Goal: Task Accomplishment & Management: Use online tool/utility

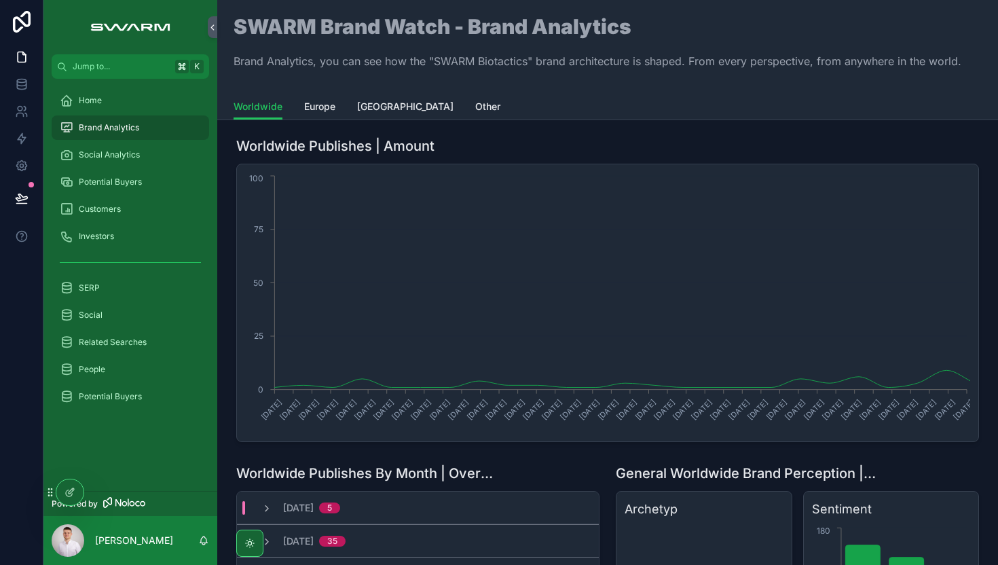
scroll to position [320, 0]
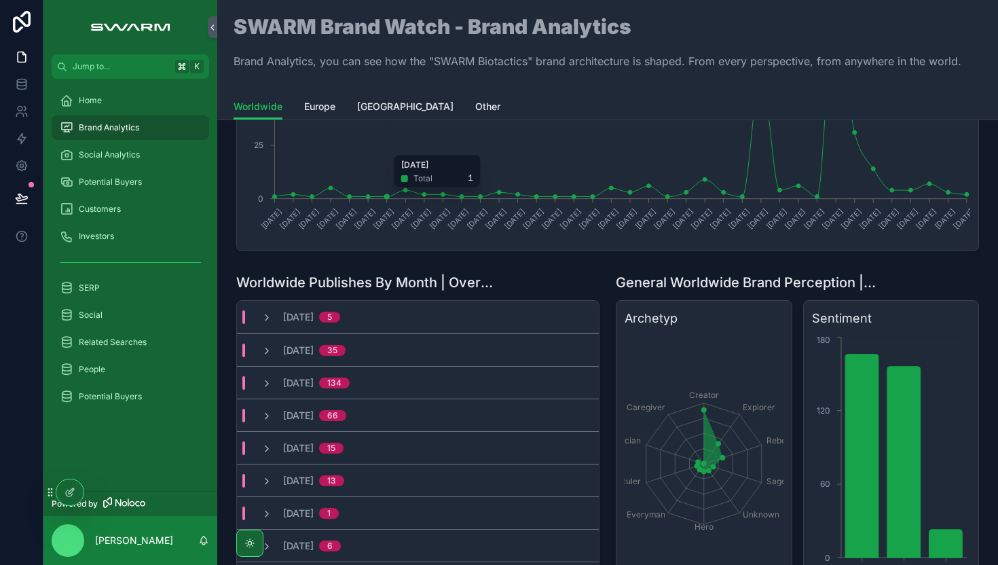
scroll to position [198, 0]
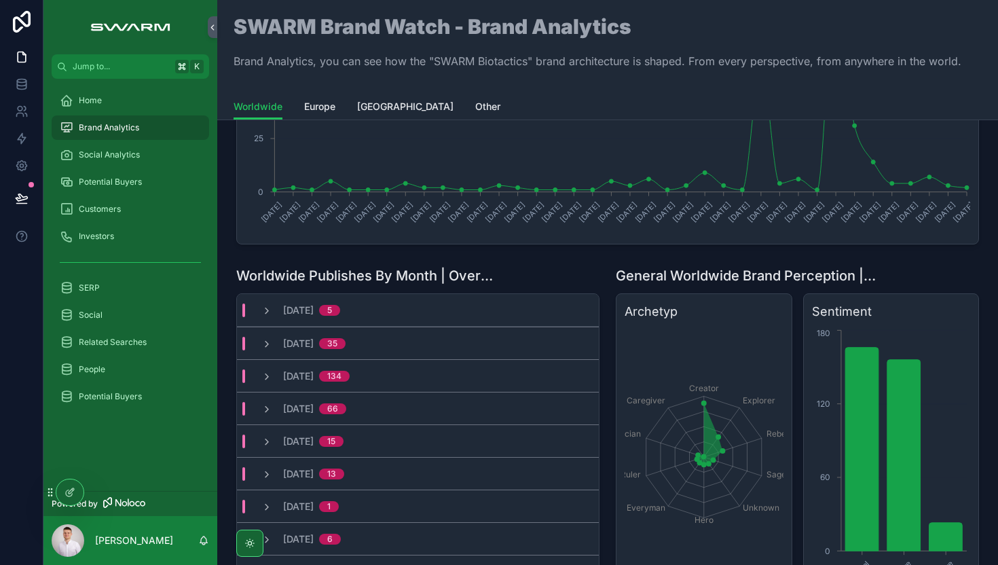
click at [425, 307] on div "[DATE] 5" at bounding box center [418, 310] width 362 height 33
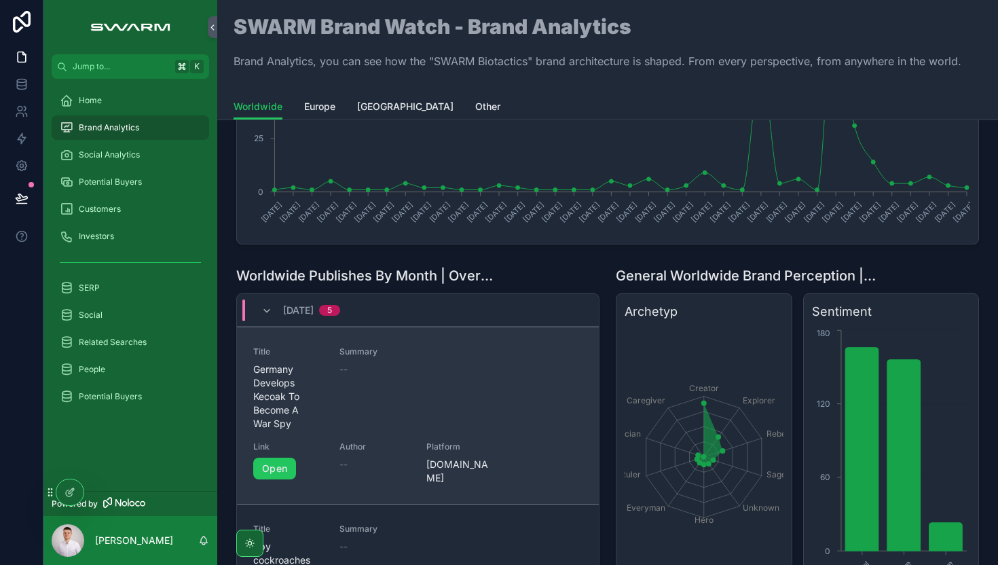
click at [373, 352] on span "Summary" at bounding box center [460, 351] width 243 height 11
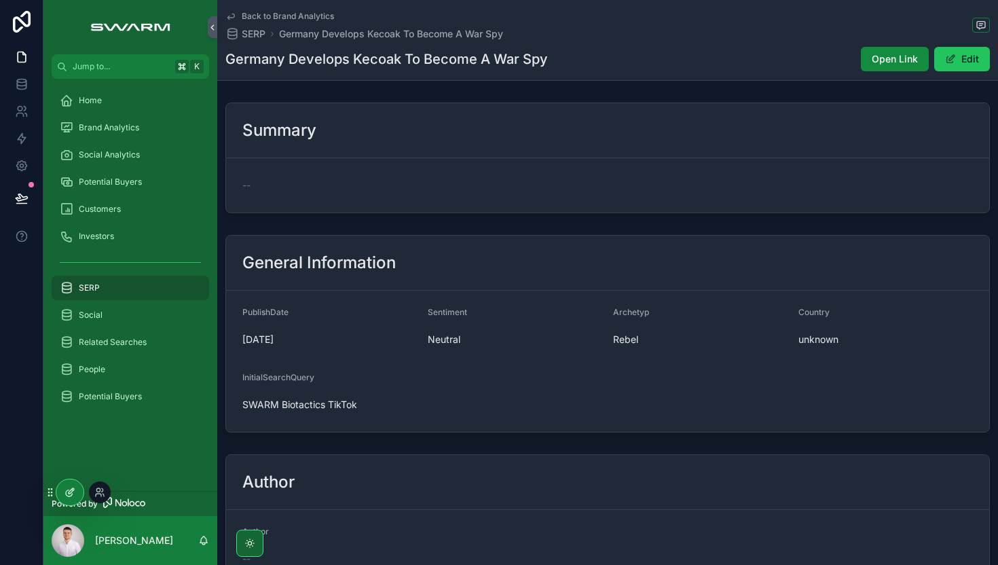
click at [68, 487] on icon at bounding box center [70, 492] width 11 height 11
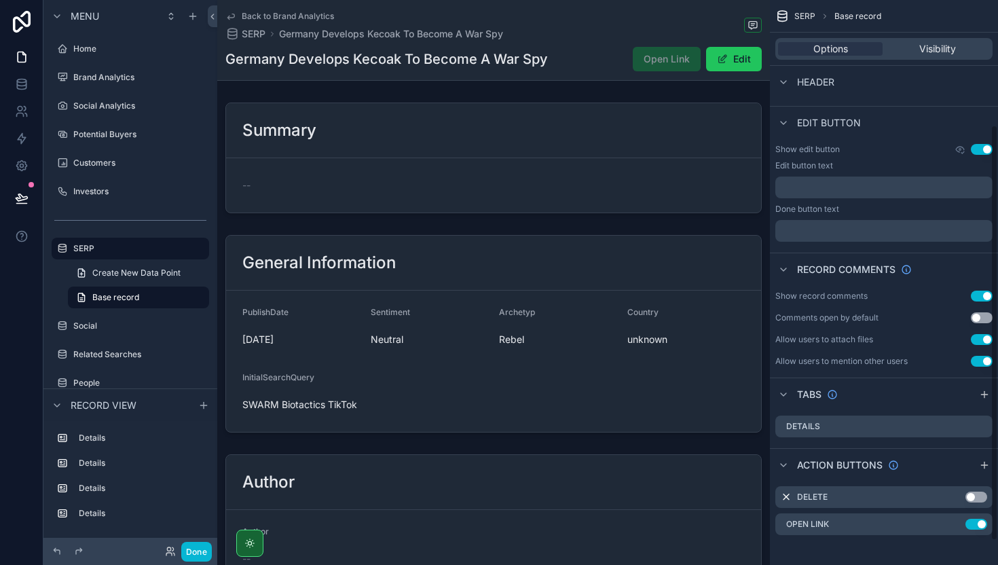
scroll to position [202, 0]
click at [953, 494] on icon "scrollable content" at bounding box center [955, 492] width 5 height 5
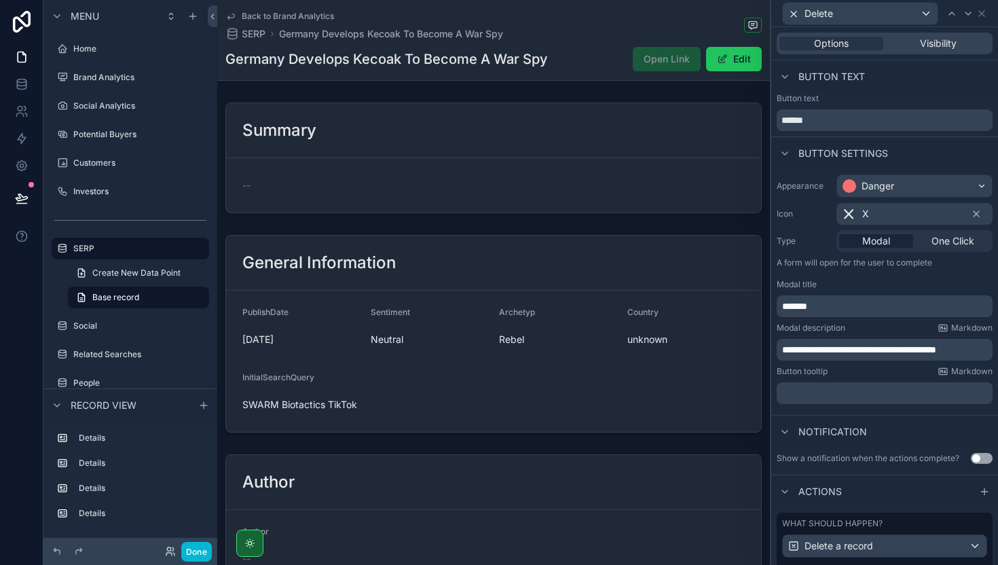
scroll to position [88, 0]
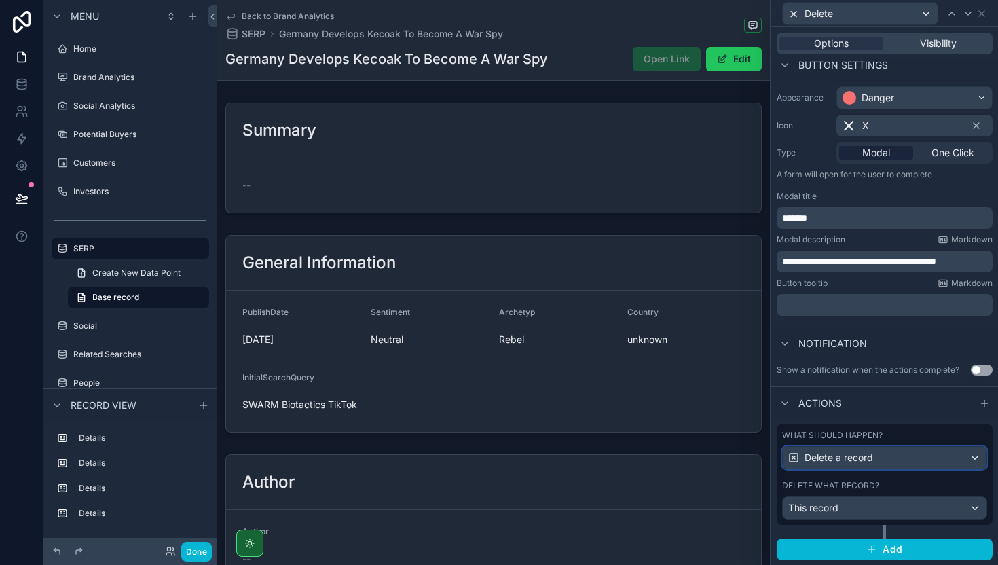
click at [870, 452] on span "Delete a record" at bounding box center [839, 458] width 69 height 14
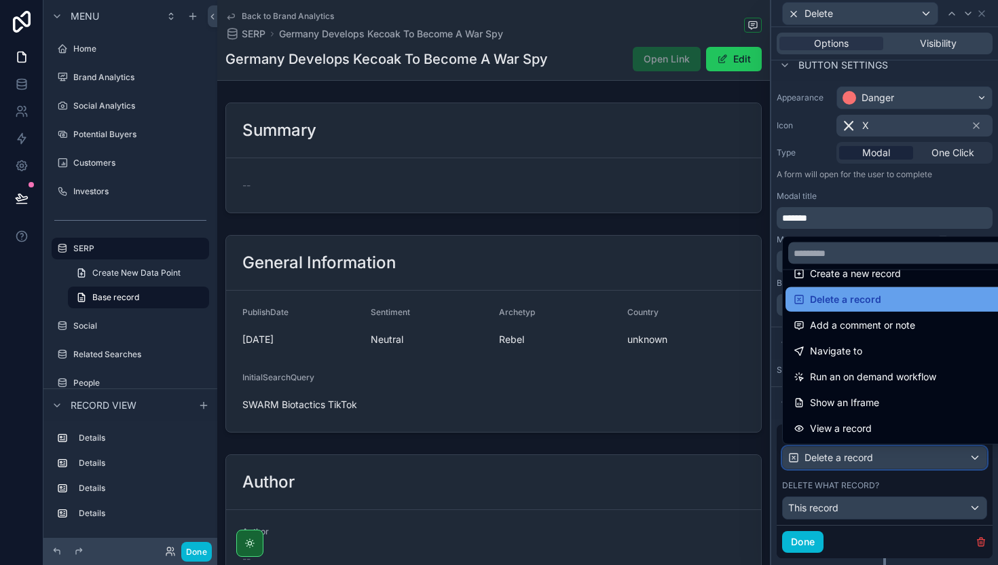
scroll to position [46, 0]
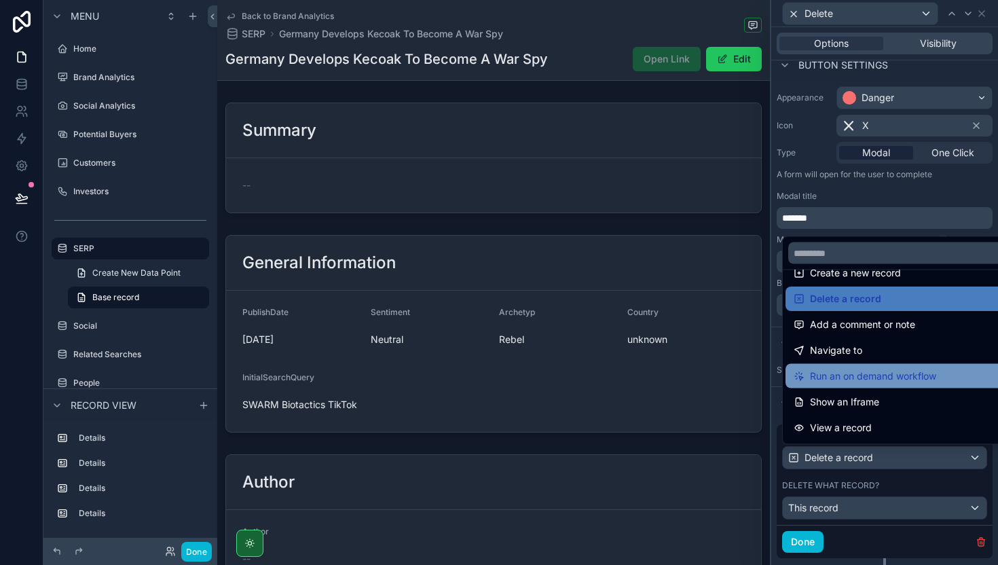
click at [872, 369] on span "Run an on demand workflow" at bounding box center [873, 376] width 126 height 16
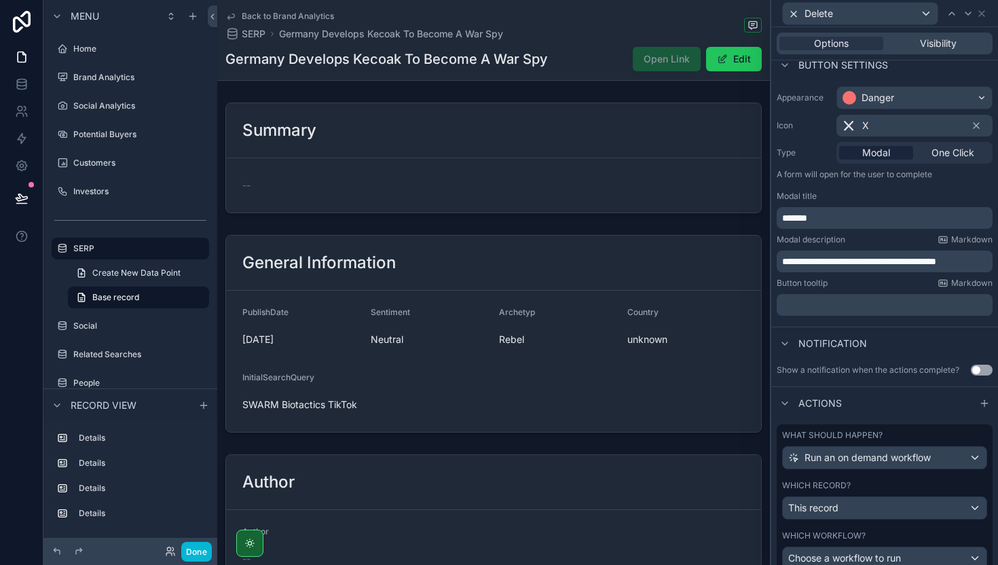
scroll to position [172, 0]
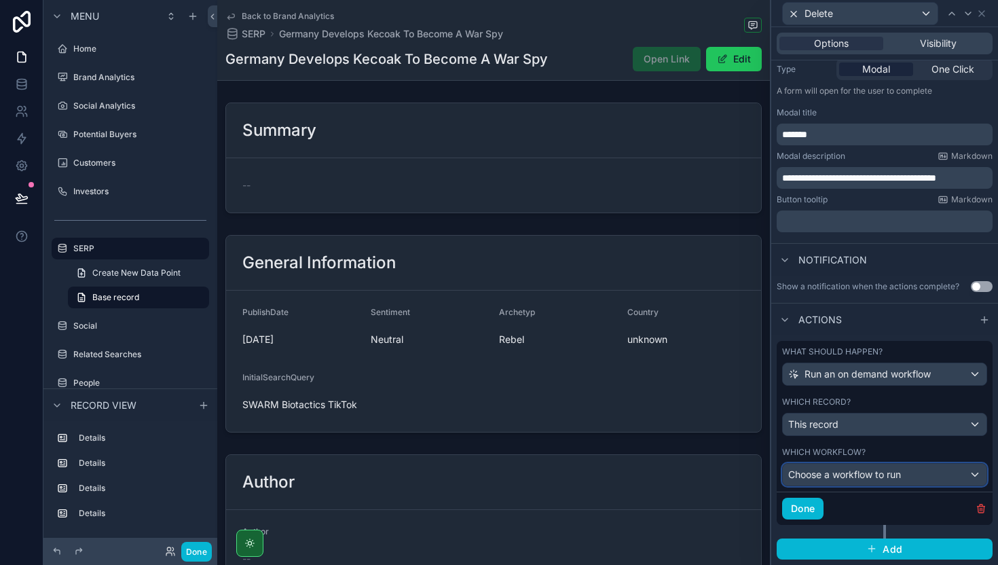
click at [855, 479] on span "Choose a workflow to run" at bounding box center [844, 474] width 113 height 12
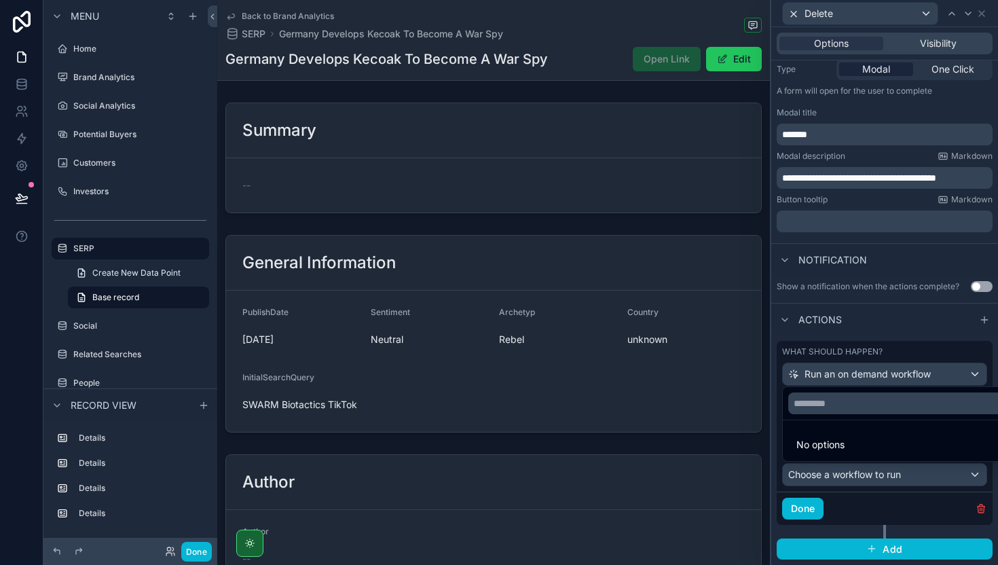
click at [861, 477] on div at bounding box center [884, 282] width 227 height 565
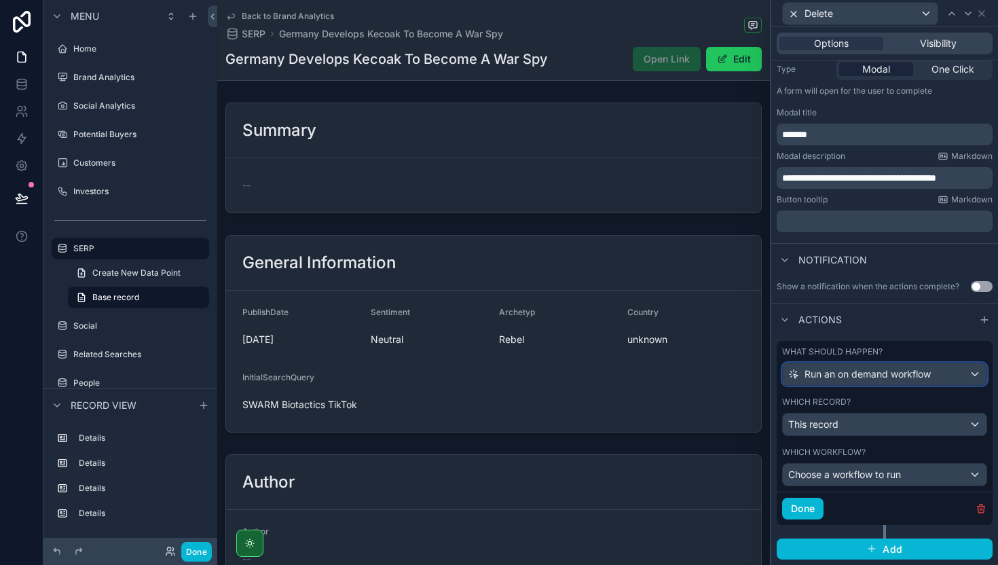
click at [868, 377] on span "Run an on demand workflow" at bounding box center [868, 374] width 126 height 14
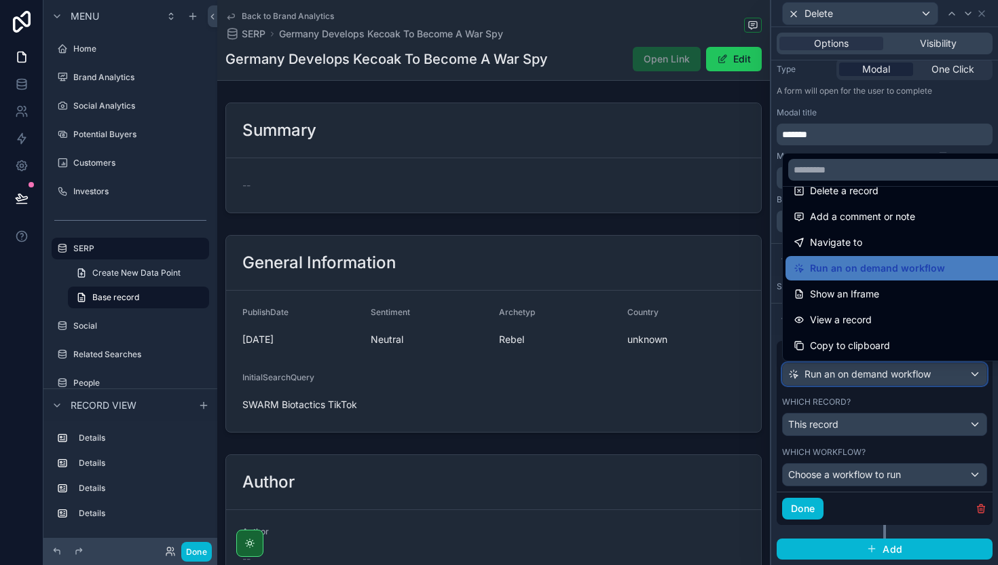
scroll to position [0, 0]
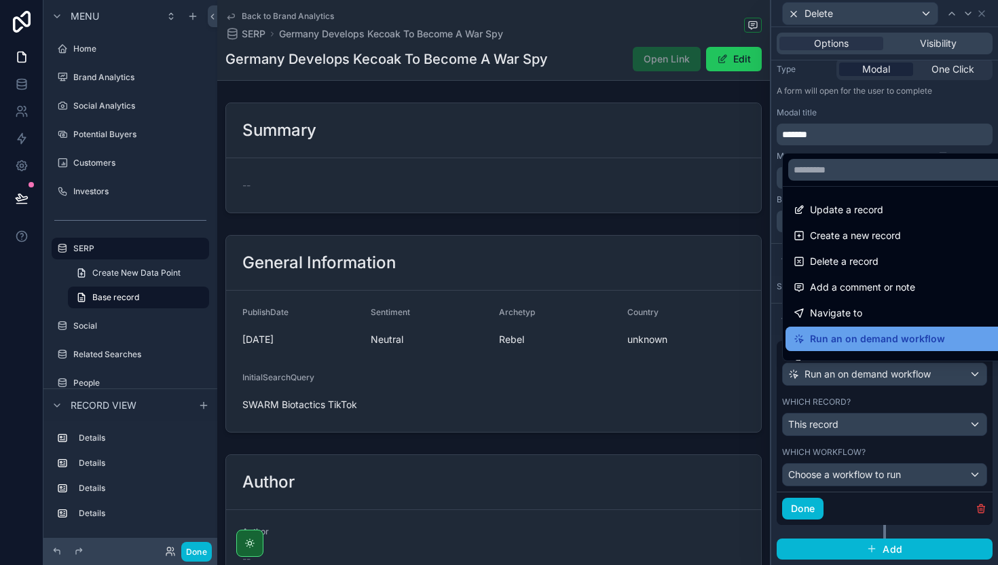
click at [828, 339] on span "Run an on demand workflow" at bounding box center [877, 339] width 135 height 16
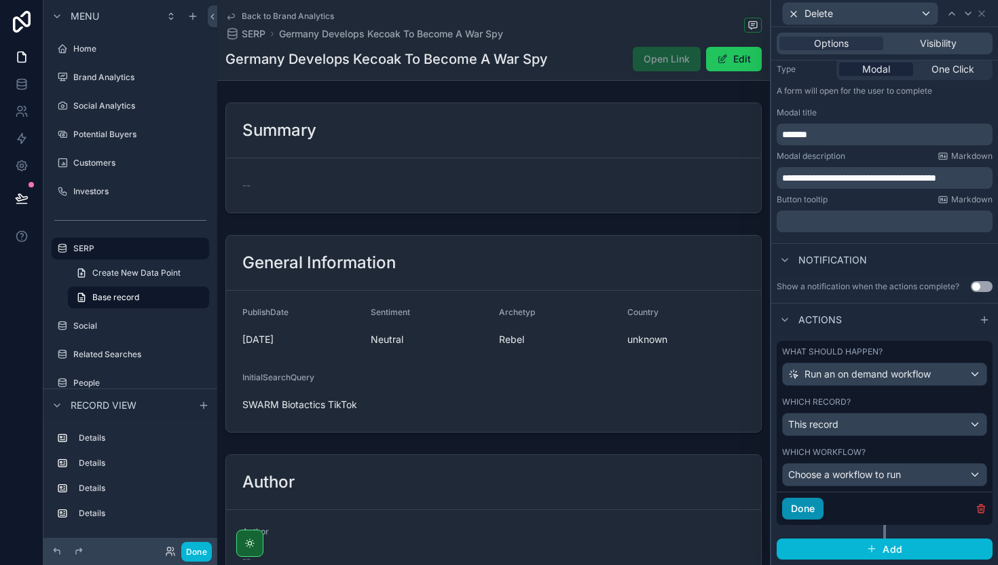
click at [805, 507] on button "Done" at bounding box center [802, 509] width 41 height 22
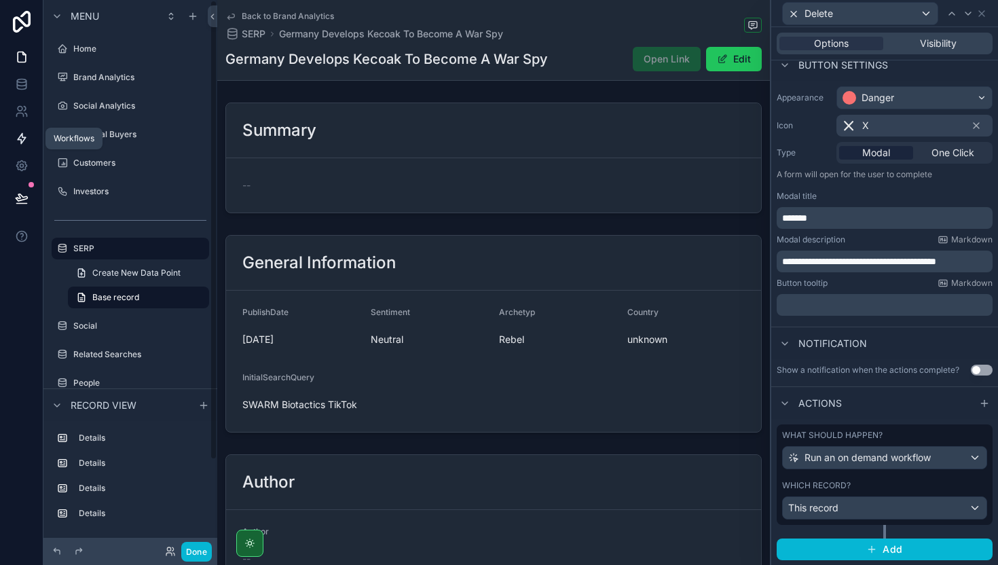
click at [18, 138] on icon at bounding box center [22, 139] width 8 height 10
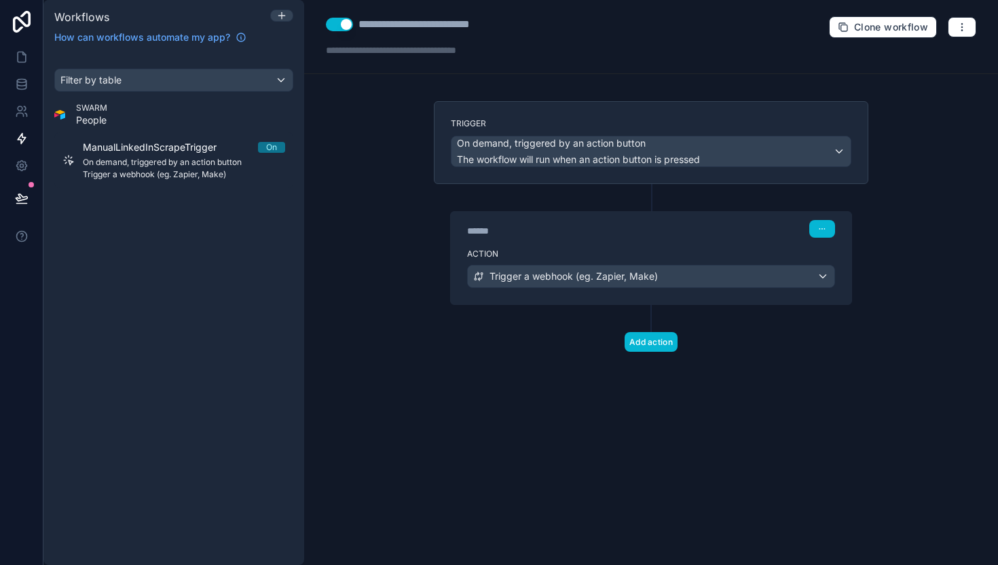
click at [123, 221] on div "Filter by table SWARM People ManualLinkedInScrapeTrigger On On demand, triggere…" at bounding box center [173, 308] width 261 height 513
click at [135, 83] on div "Filter by table" at bounding box center [174, 80] width 238 height 22
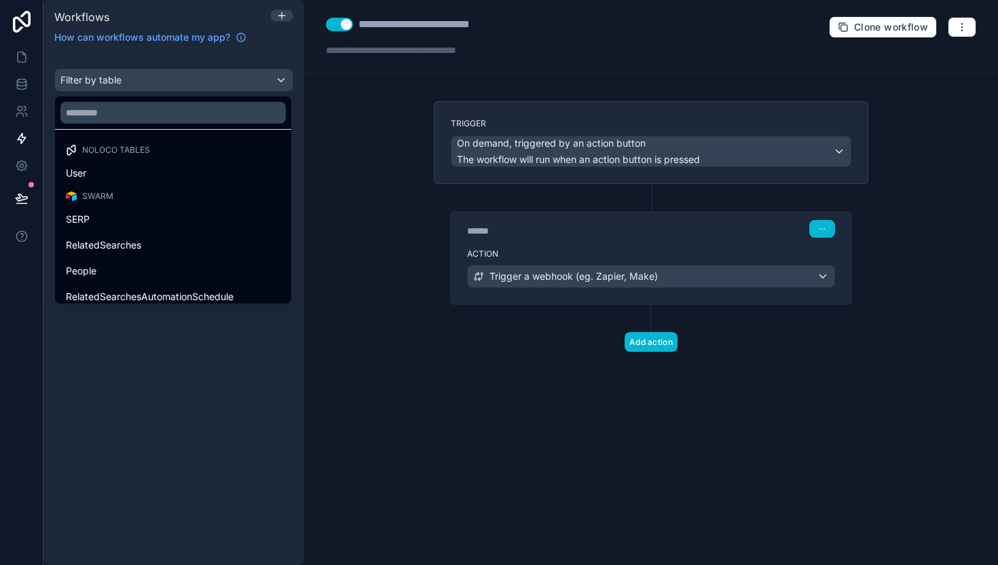
click at [132, 52] on div "scrollable content" at bounding box center [499, 282] width 998 height 565
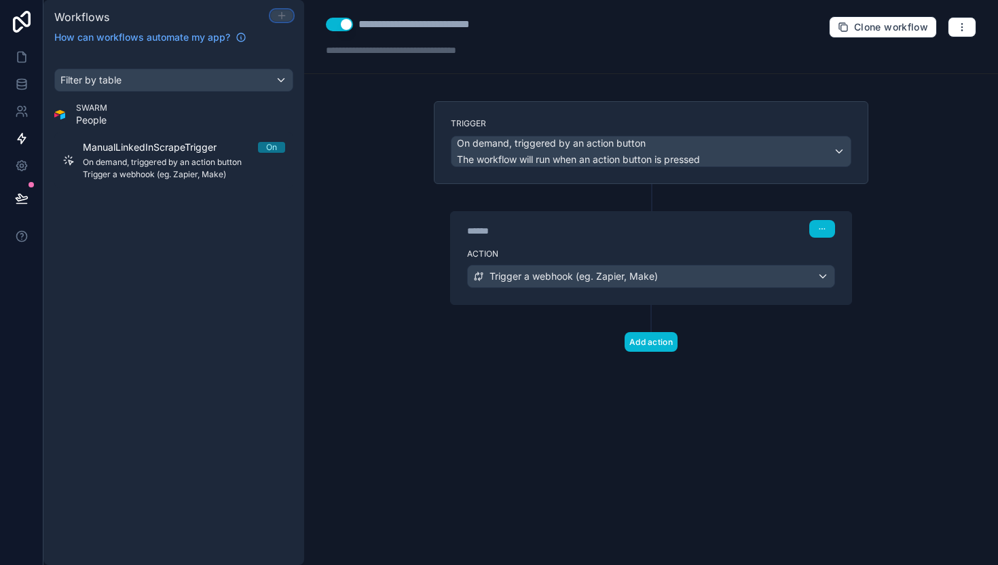
click at [276, 14] on icon at bounding box center [281, 15] width 11 height 11
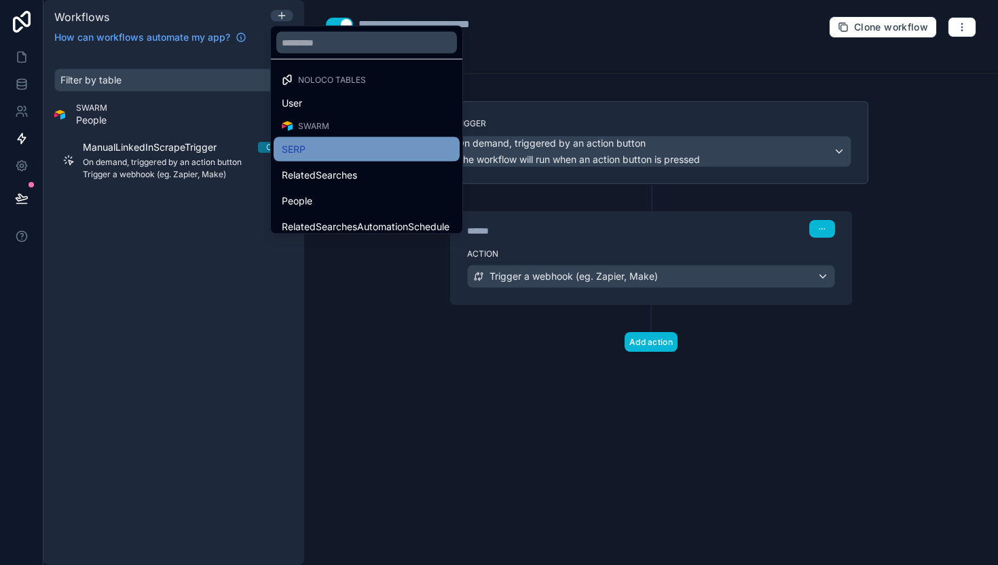
click at [325, 152] on div "SERP" at bounding box center [367, 149] width 170 height 16
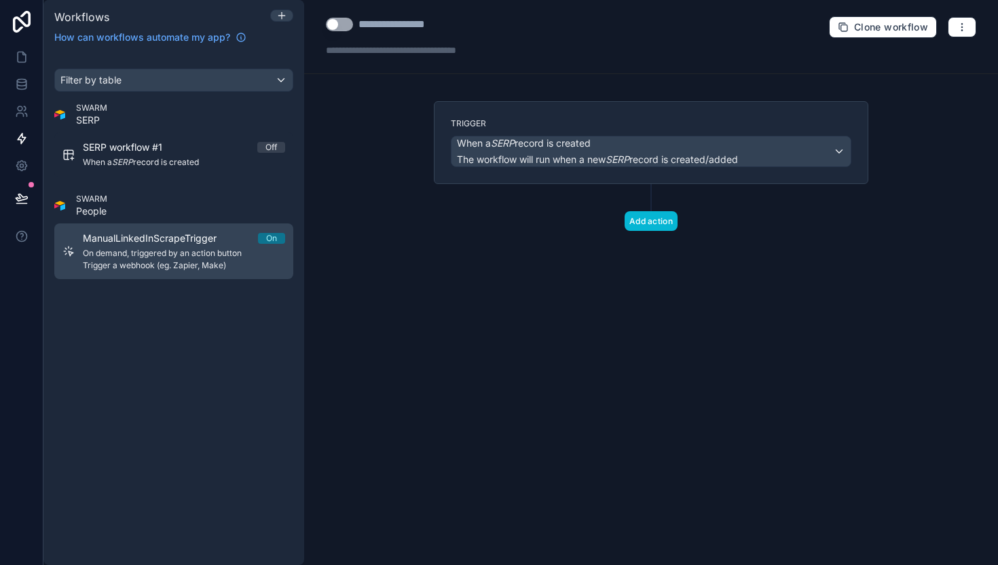
click at [202, 256] on span "On demand, triggered by an action button" at bounding box center [184, 253] width 202 height 11
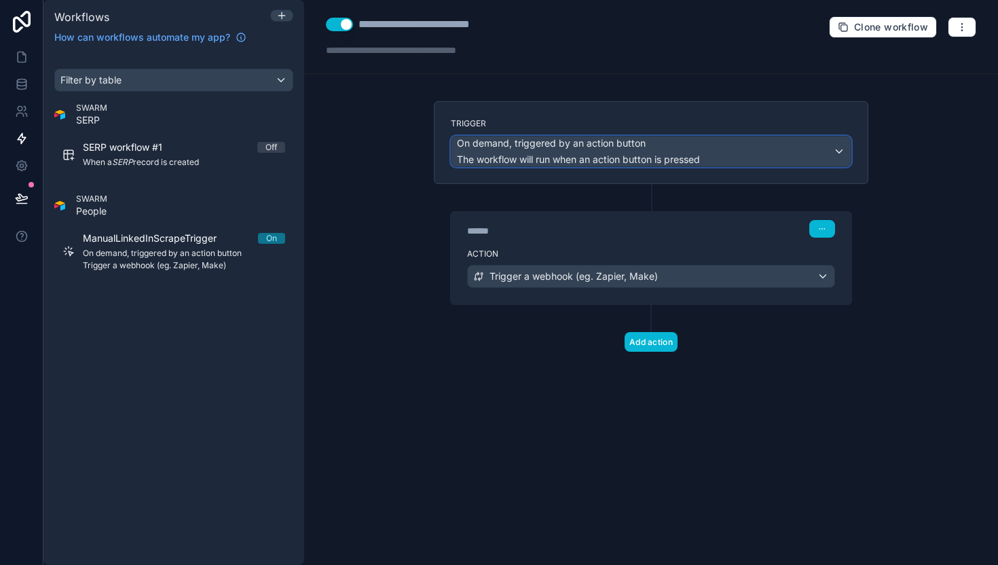
click at [553, 155] on span "The workflow will run when an action button is pressed" at bounding box center [578, 159] width 243 height 12
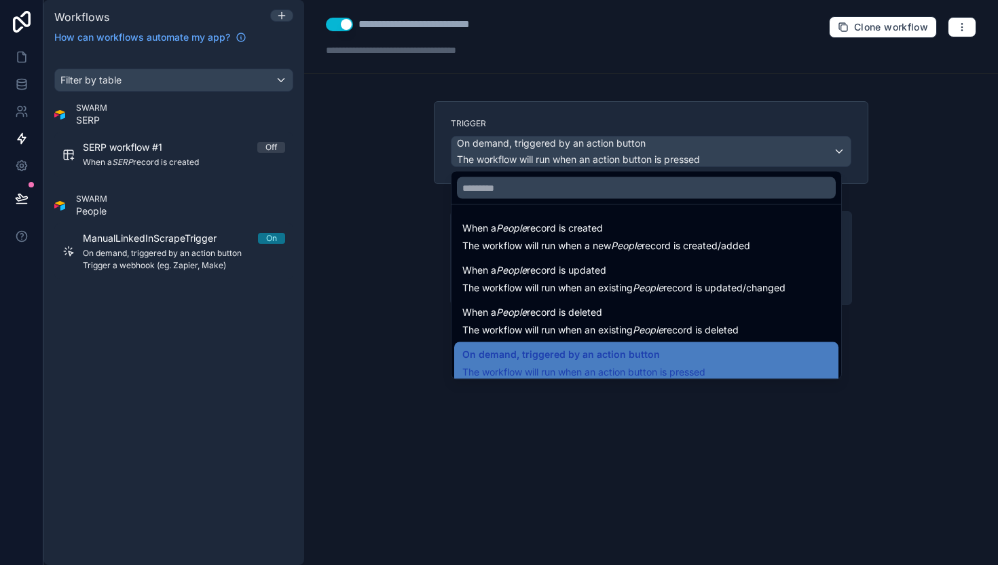
click at [396, 215] on div at bounding box center [499, 282] width 998 height 565
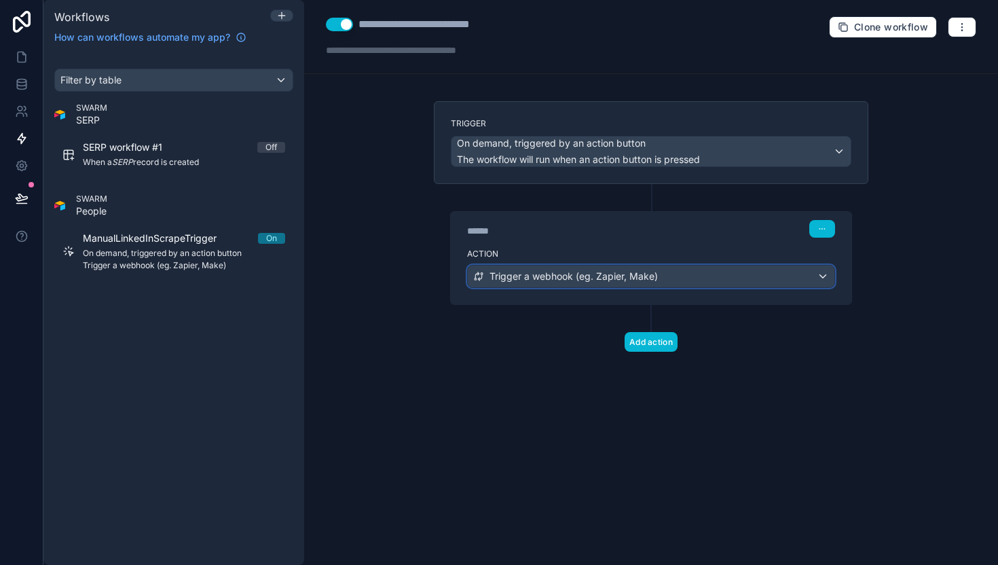
click at [537, 272] on span "Trigger a webhook (eg. Zapier, Make)" at bounding box center [574, 277] width 168 height 14
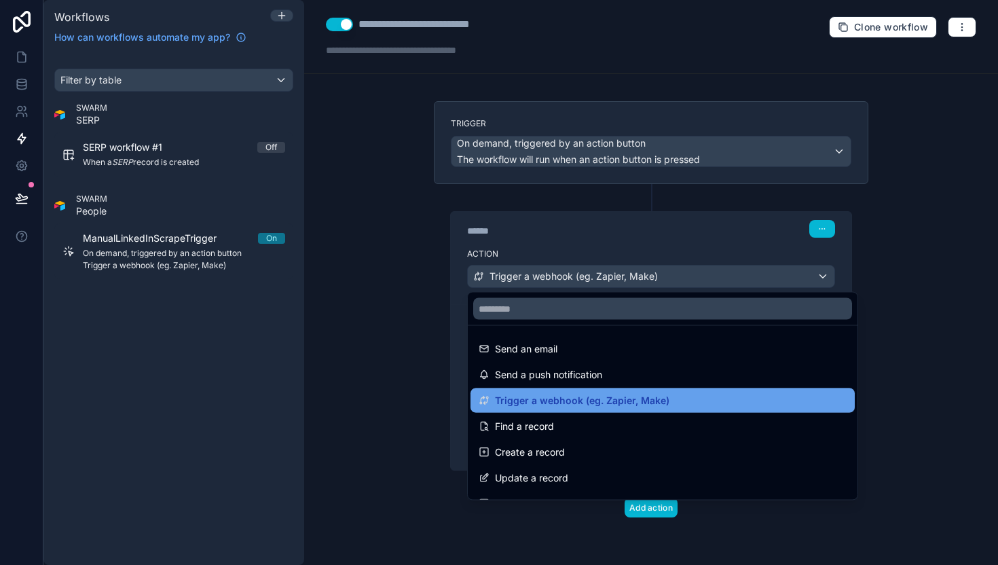
click at [505, 402] on span "Trigger a webhook (eg. Zapier, Make)" at bounding box center [582, 400] width 174 height 16
